Goal: Task Accomplishment & Management: Use online tool/utility

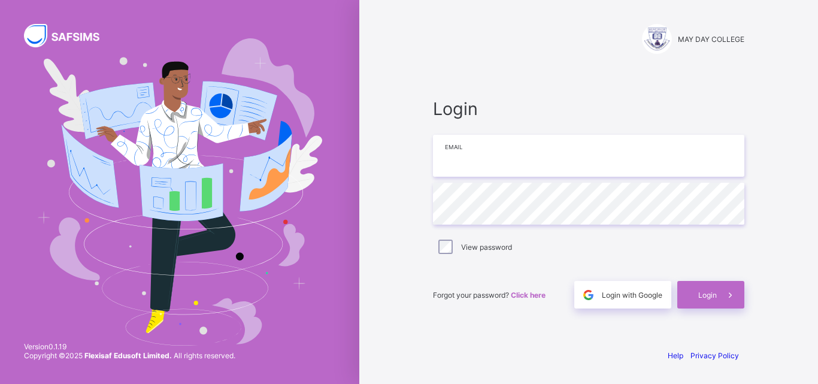
type input "**********"
drag, startPoint x: 0, startPoint y: 0, endPoint x: 189, endPoint y: 133, distance: 231.4
click at [189, 133] on img at bounding box center [179, 191] width 285 height 307
click at [693, 294] on div "Login" at bounding box center [711, 295] width 67 height 28
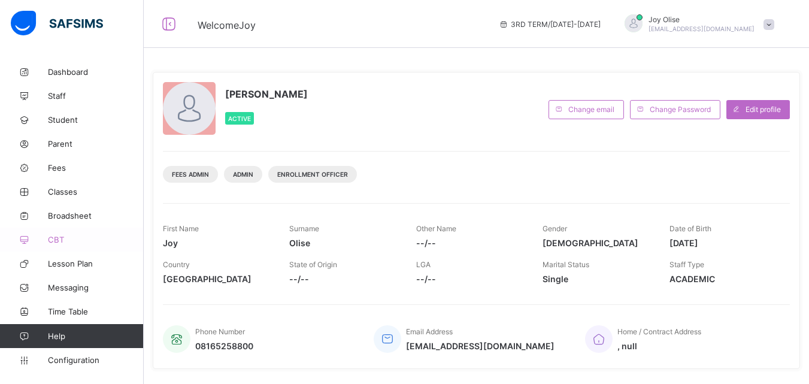
click at [56, 239] on span "CBT" at bounding box center [96, 240] width 96 height 10
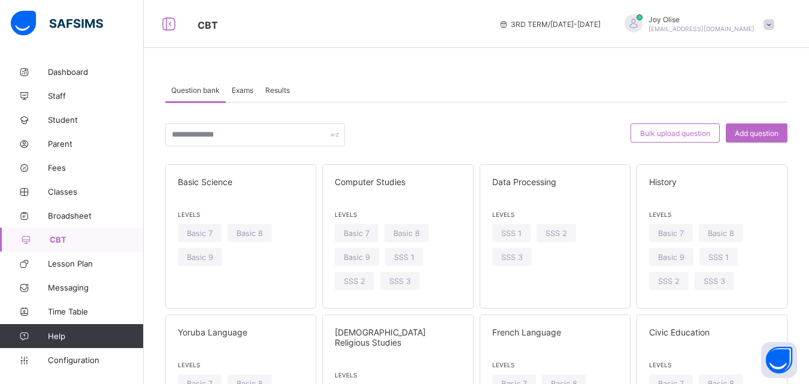
click at [241, 90] on span "Exams" at bounding box center [243, 90] width 22 height 9
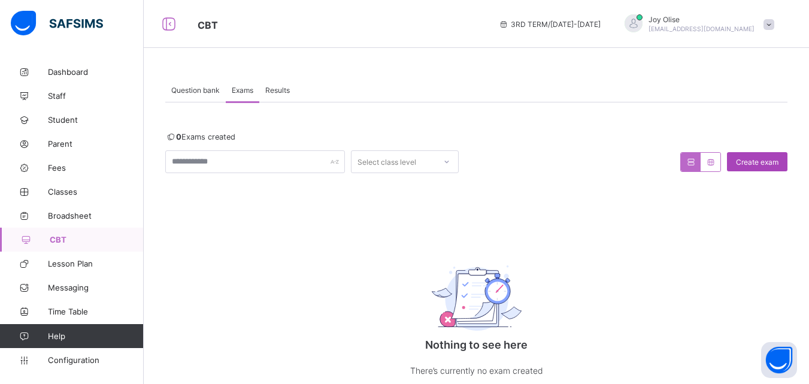
click at [778, 166] on span "Create exam" at bounding box center [757, 162] width 43 height 9
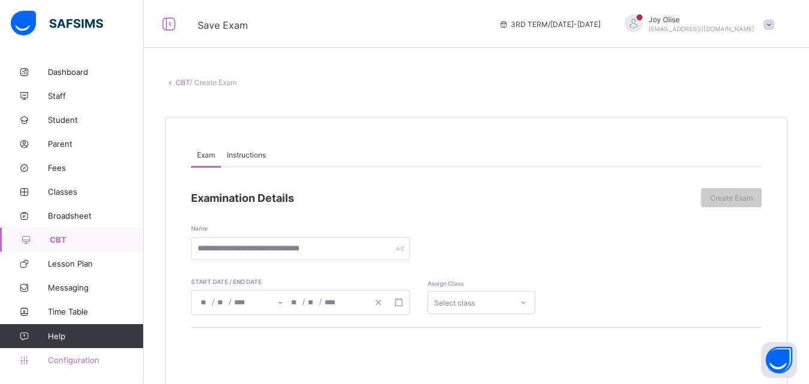
click at [78, 361] on span "Configuration" at bounding box center [95, 360] width 95 height 10
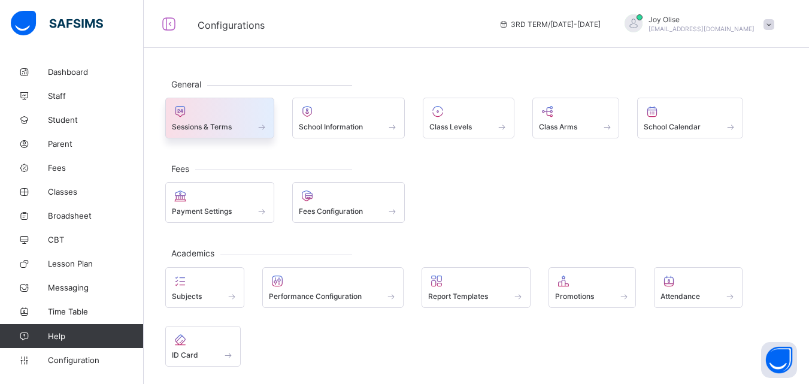
click at [248, 119] on span at bounding box center [220, 120] width 96 height 3
